Goal: Transaction & Acquisition: Purchase product/service

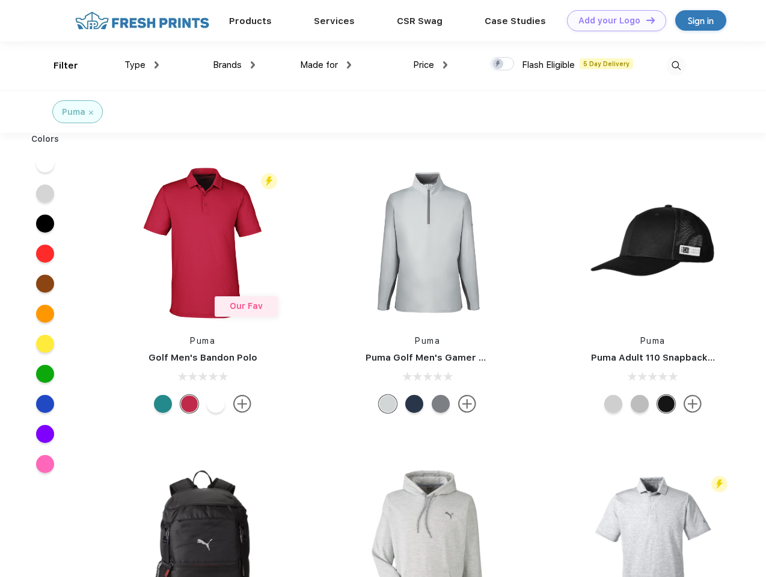
scroll to position [1, 0]
click at [612, 20] on link "Add your Logo Design Tool" at bounding box center [616, 20] width 99 height 21
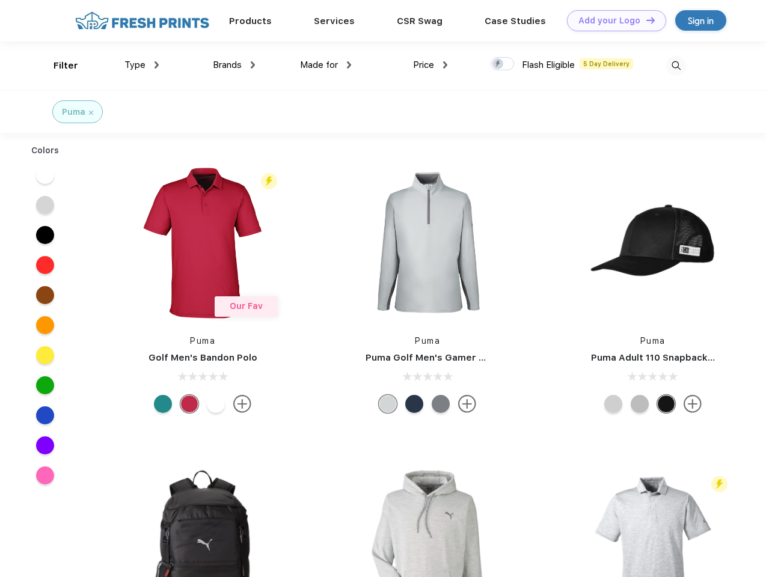
click at [0, 0] on div "Design Tool" at bounding box center [0, 0] width 0 height 0
click at [645, 20] on link "Add your Logo Design Tool" at bounding box center [616, 20] width 99 height 21
click at [58, 66] on div "Filter" at bounding box center [66, 66] width 25 height 14
click at [142, 65] on span "Type" at bounding box center [134, 65] width 21 height 11
click at [234, 65] on span "Brands" at bounding box center [227, 65] width 29 height 11
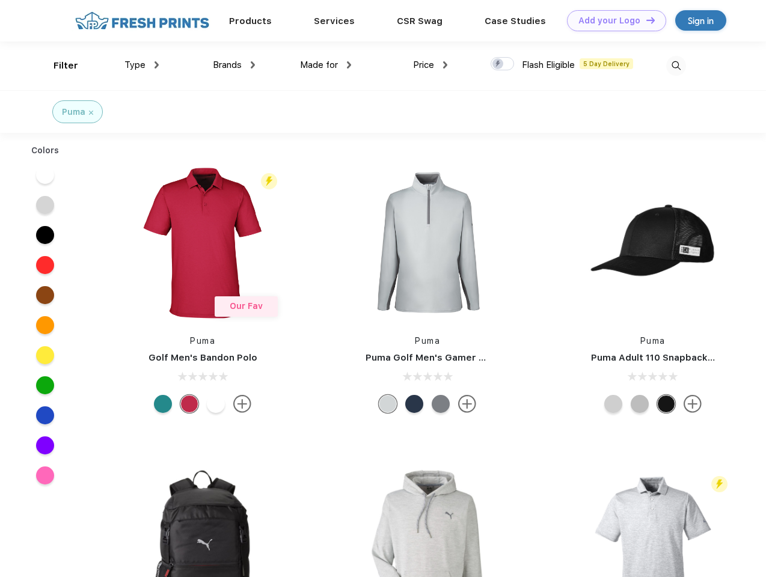
click at [326, 65] on span "Made for" at bounding box center [319, 65] width 38 height 11
click at [431, 65] on span "Price" at bounding box center [423, 65] width 21 height 11
click at [503, 64] on div at bounding box center [502, 63] width 23 height 13
click at [498, 64] on input "checkbox" at bounding box center [495, 61] width 8 height 8
click at [676, 66] on img at bounding box center [676, 66] width 20 height 20
